Goal: Navigation & Orientation: Find specific page/section

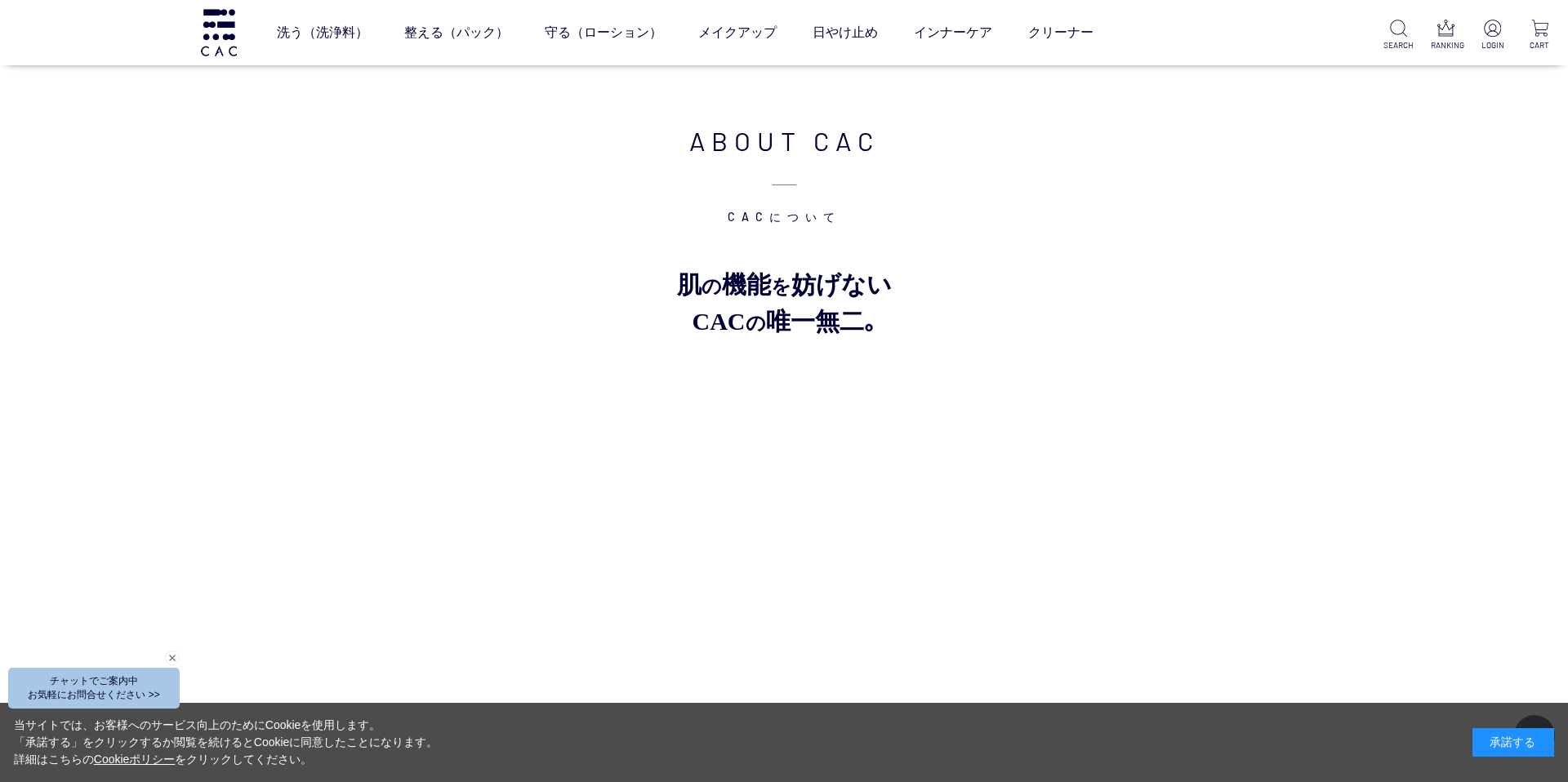
scroll to position [8568, 0]
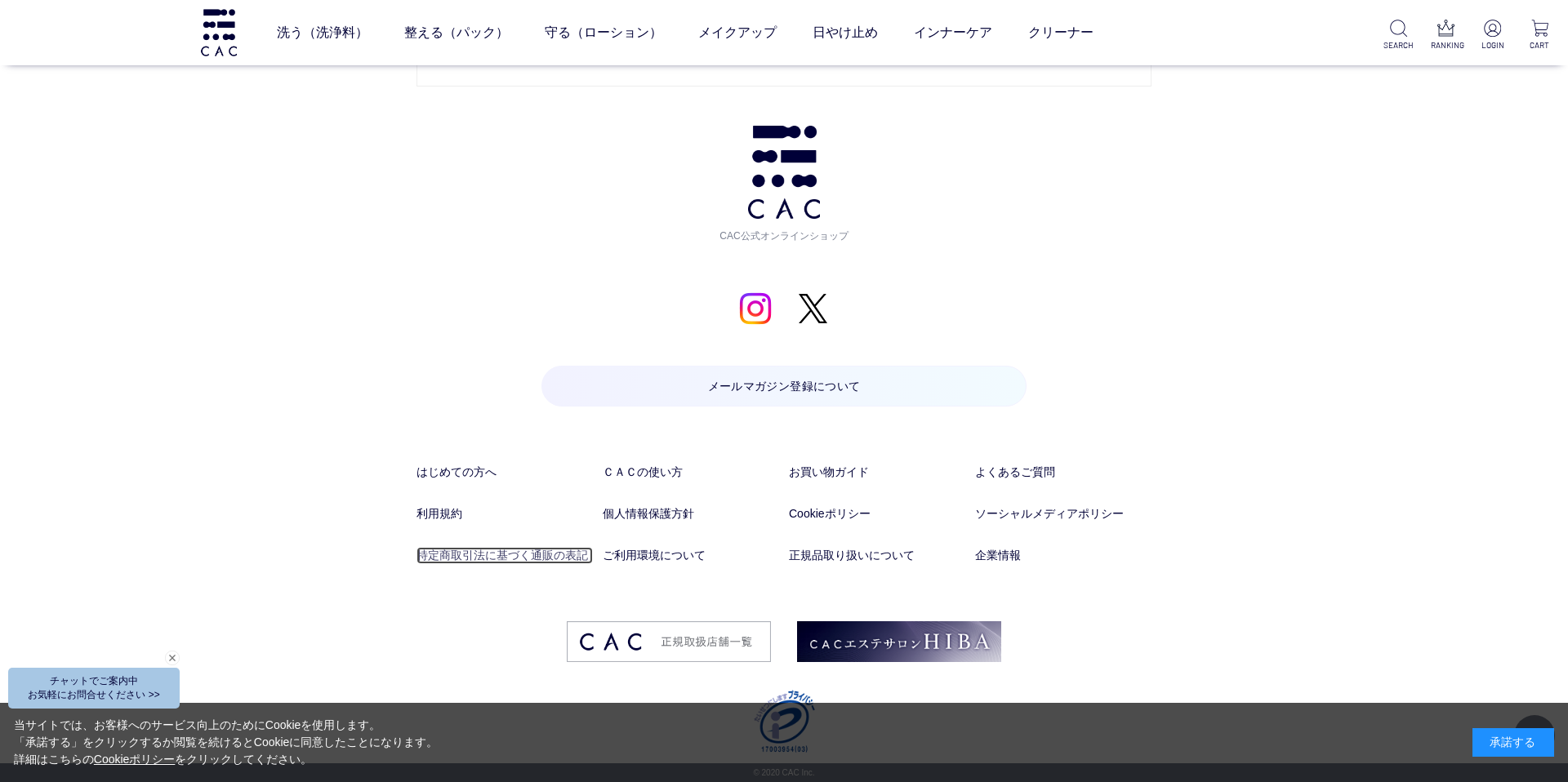
click at [536, 551] on link "特定商取引法に基づく通販の表記" at bounding box center [504, 555] width 177 height 18
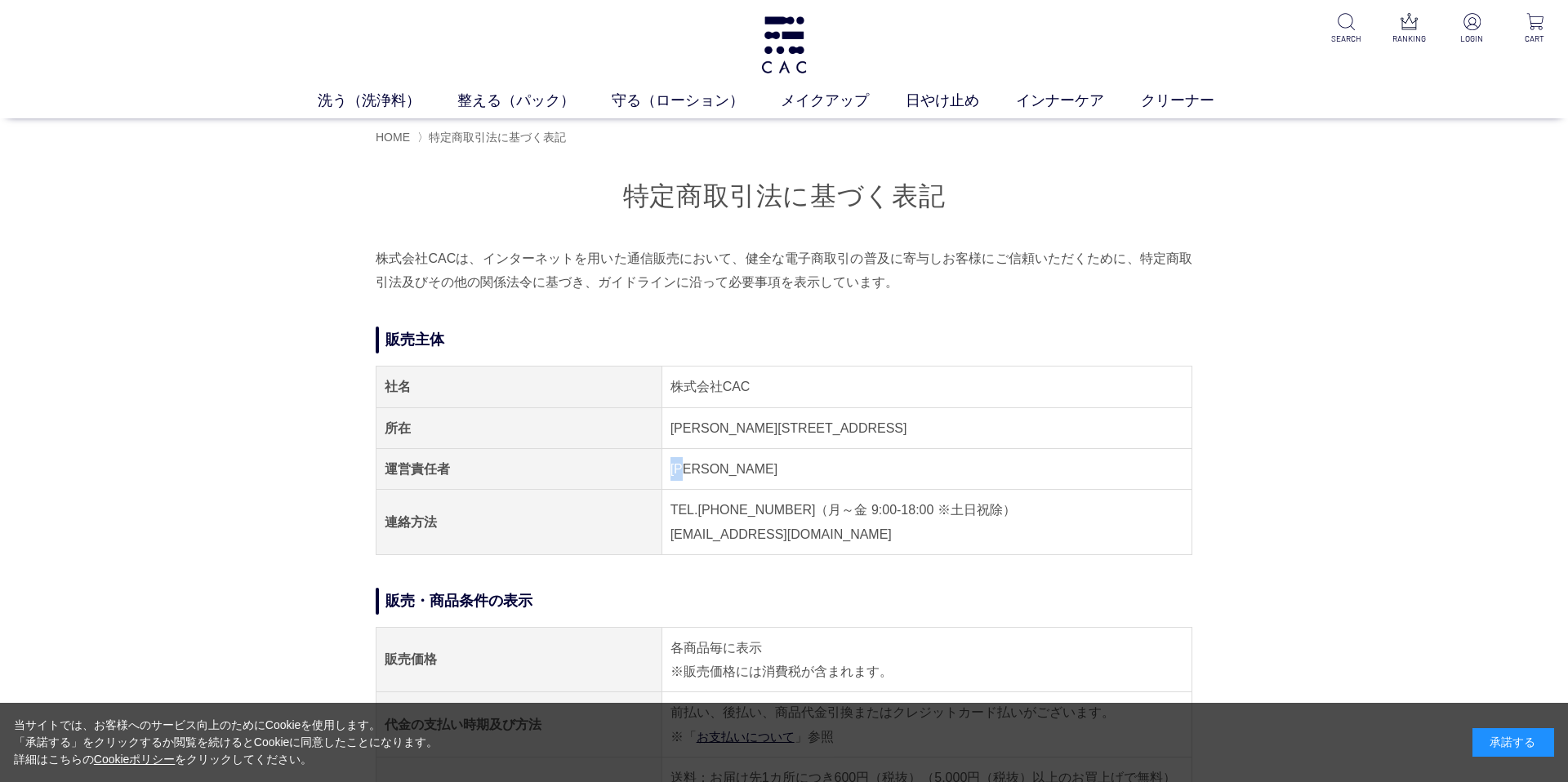
drag, startPoint x: 695, startPoint y: 470, endPoint x: 668, endPoint y: 469, distance: 27.0
click at [668, 469] on td "笹田 幸司" at bounding box center [927, 468] width 530 height 41
copy td "笹田"
click at [485, 90] on link "整える（パック）" at bounding box center [534, 101] width 155 height 22
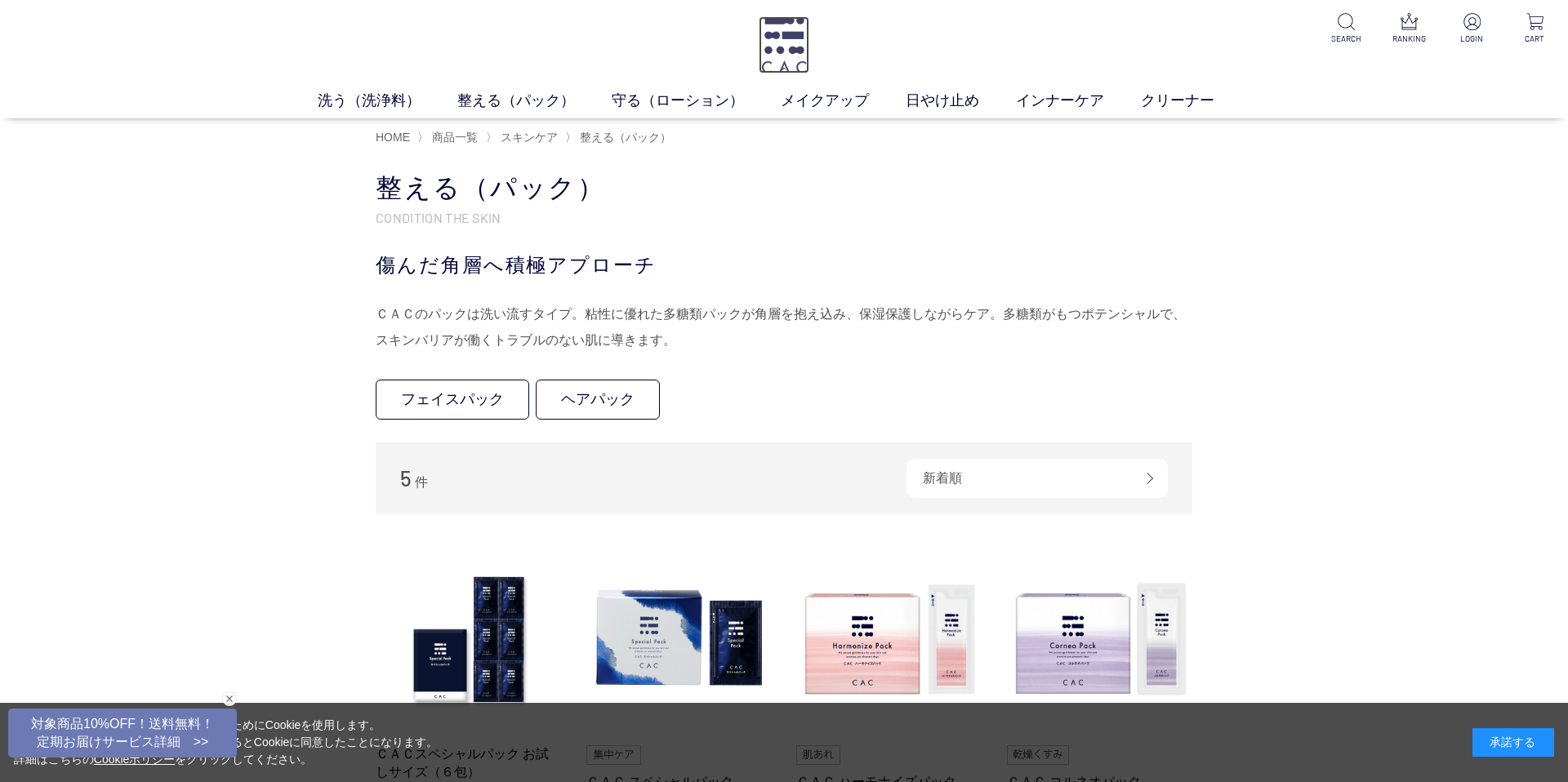
click at [786, 31] on img at bounding box center [784, 45] width 50 height 57
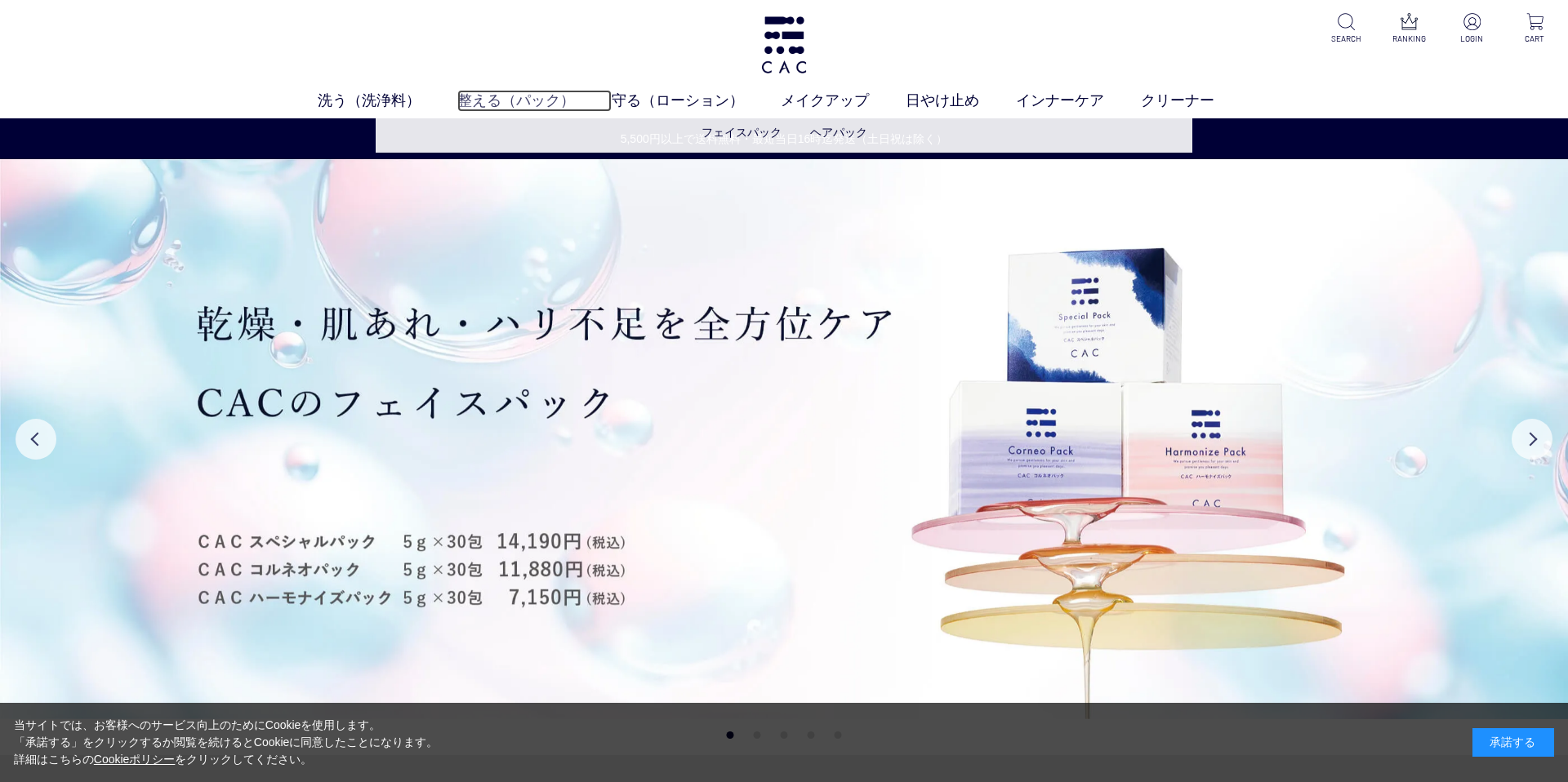
click at [509, 108] on link "整える（パック）" at bounding box center [534, 101] width 155 height 22
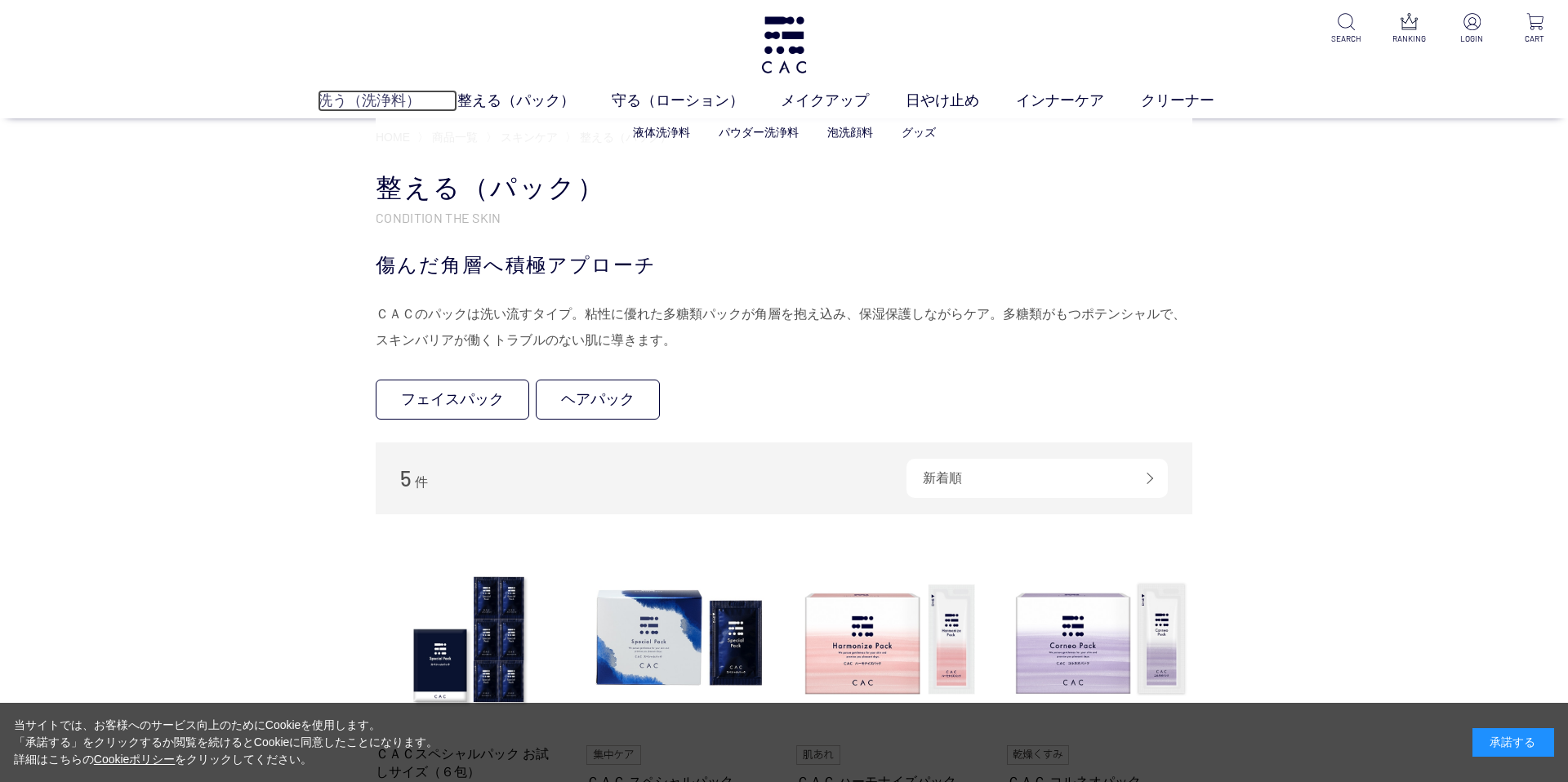
click at [337, 93] on link "洗う（洗浄料）" at bounding box center [387, 101] width 140 height 22
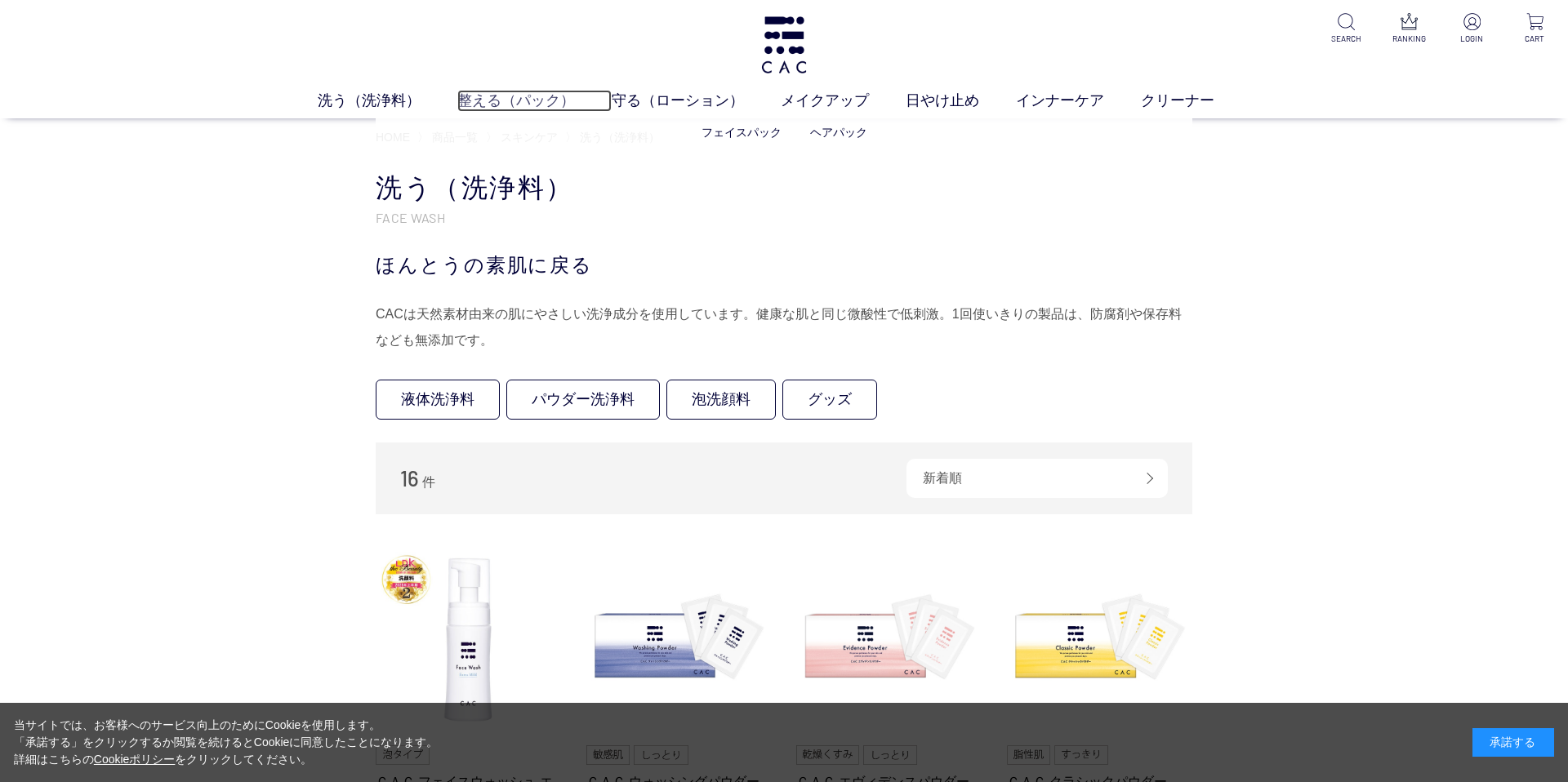
click at [558, 102] on link "整える（パック）" at bounding box center [534, 101] width 155 height 22
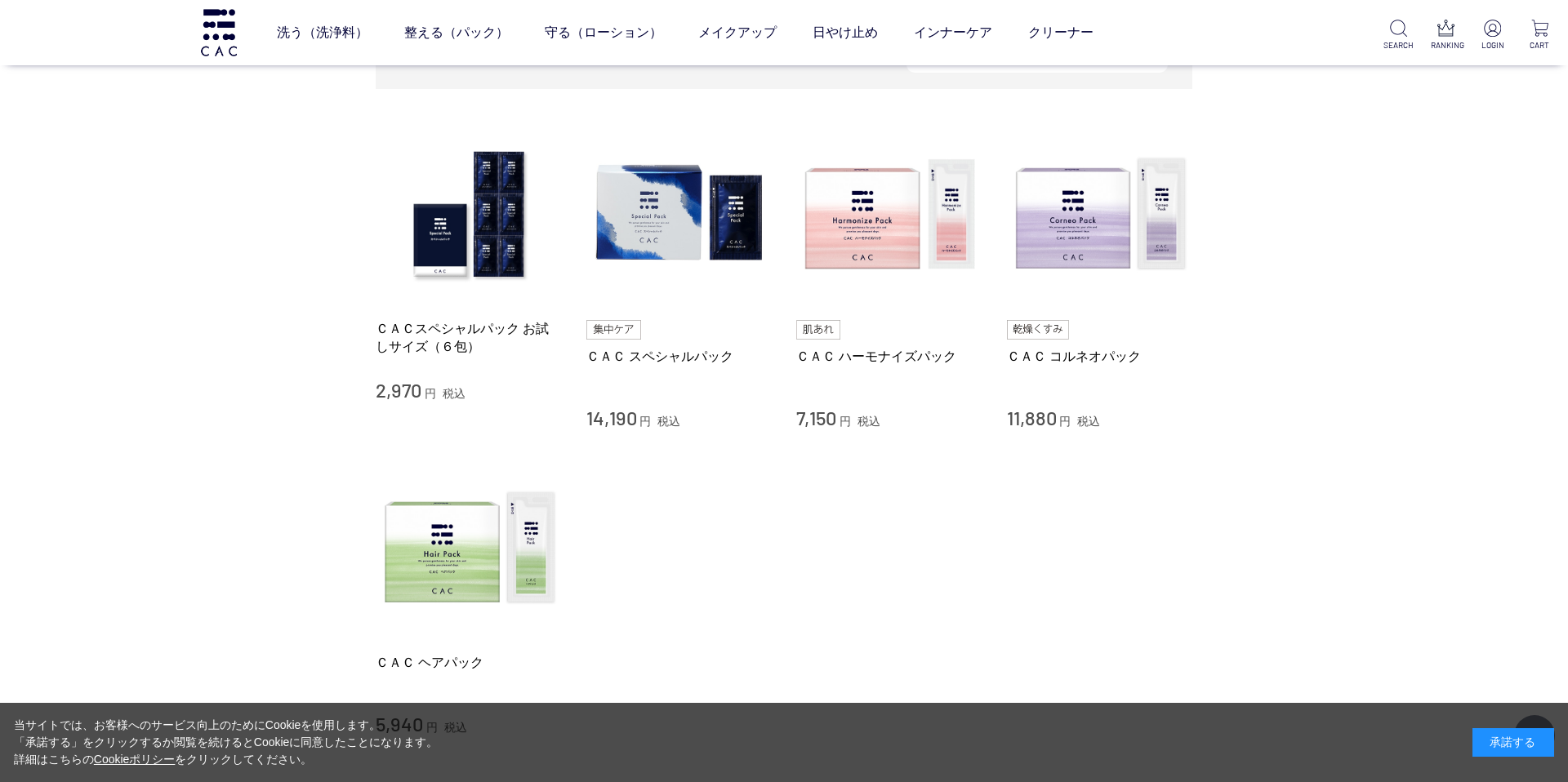
scroll to position [309, 0]
drag, startPoint x: 747, startPoint y: 356, endPoint x: 411, endPoint y: 1, distance: 488.8
